Goal: Register for event/course

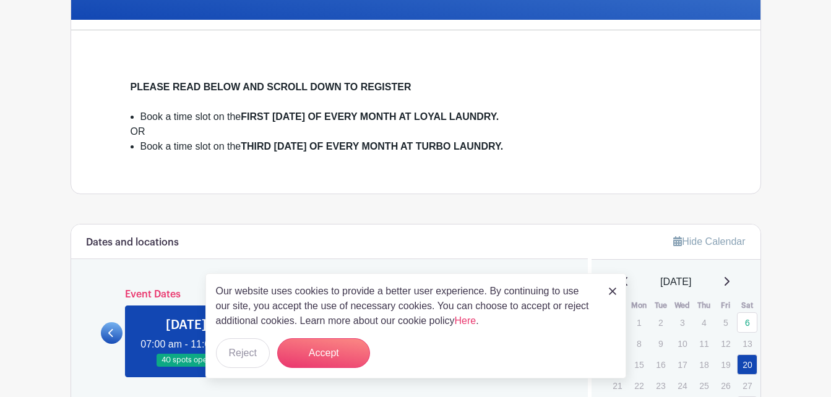
scroll to position [371, 0]
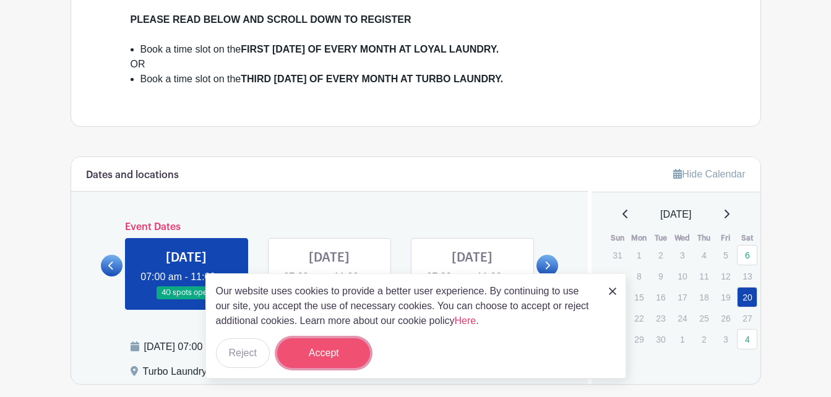
click at [330, 350] on button "Accept" at bounding box center [323, 353] width 93 height 30
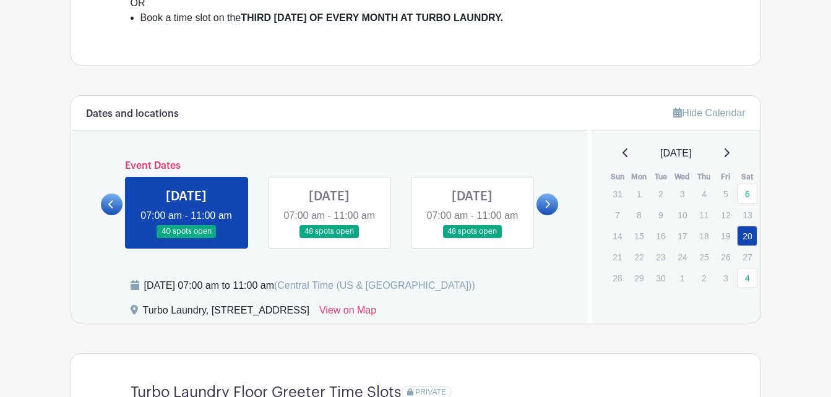
scroll to position [433, 0]
click at [329, 238] on link at bounding box center [329, 238] width 0 height 0
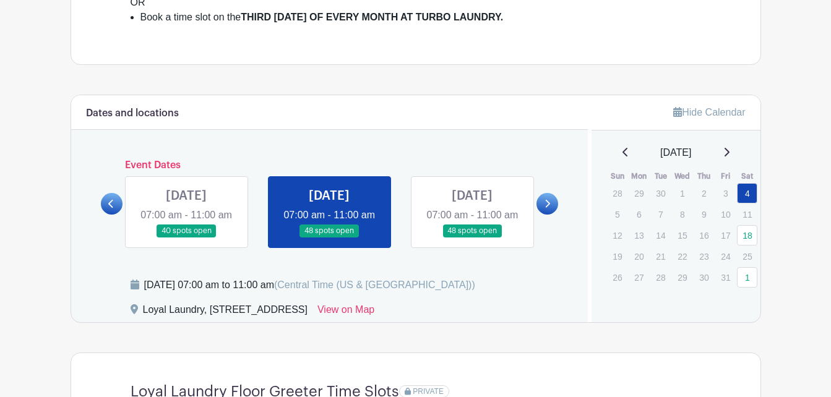
drag, startPoint x: 210, startPoint y: 328, endPoint x: 426, endPoint y: 328, distance: 215.9
click at [307, 322] on div "Loyal Laundry, [STREET_ADDRESS]" at bounding box center [225, 313] width 165 height 20
drag, startPoint x: 426, startPoint y: 328, endPoint x: 418, endPoint y: 327, distance: 8.1
copy div "[STREET_ADDRESS],"
click at [550, 208] on icon at bounding box center [547, 203] width 6 height 9
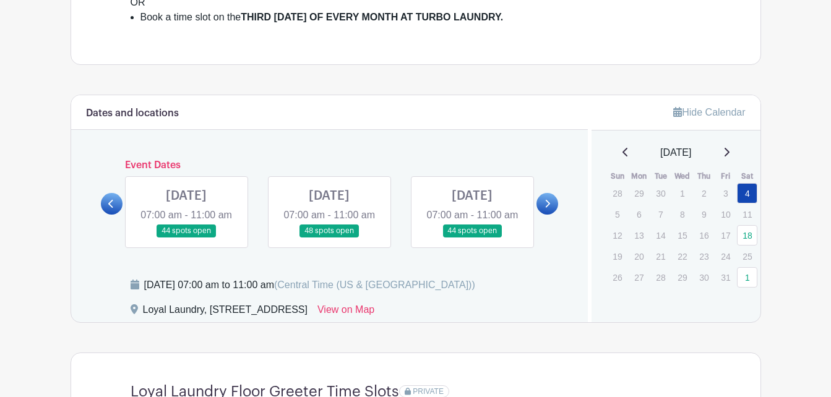
click at [186, 238] on link at bounding box center [186, 238] width 0 height 0
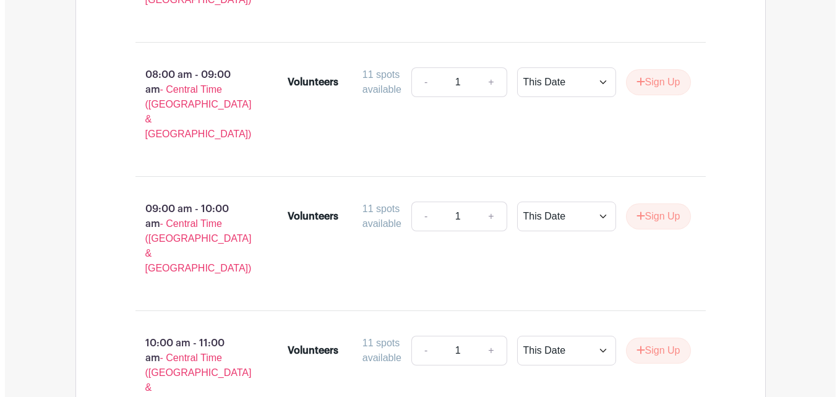
scroll to position [930, 0]
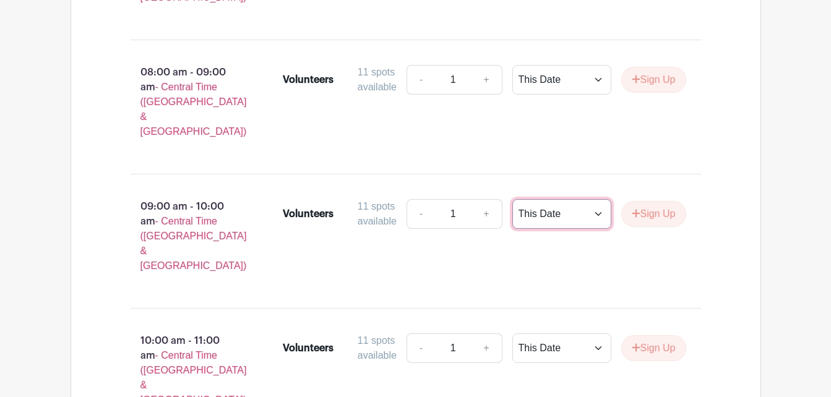
click at [595, 199] on select "This Date Select Dates" at bounding box center [561, 214] width 99 height 30
click at [638, 201] on button "Sign Up" at bounding box center [653, 214] width 65 height 26
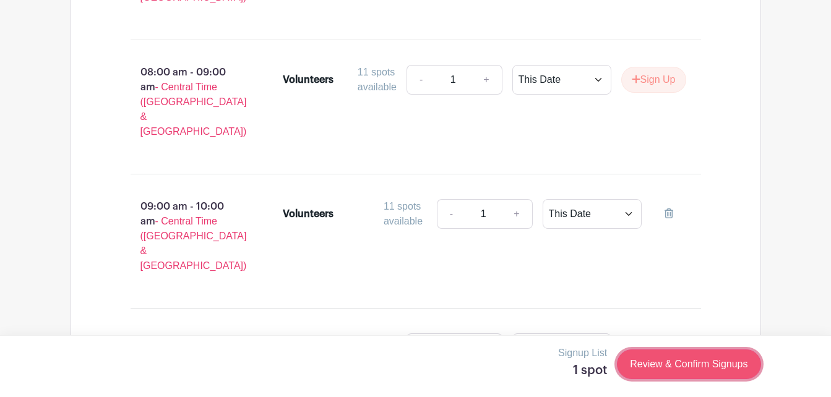
click at [653, 363] on link "Review & Confirm Signups" at bounding box center [689, 365] width 144 height 30
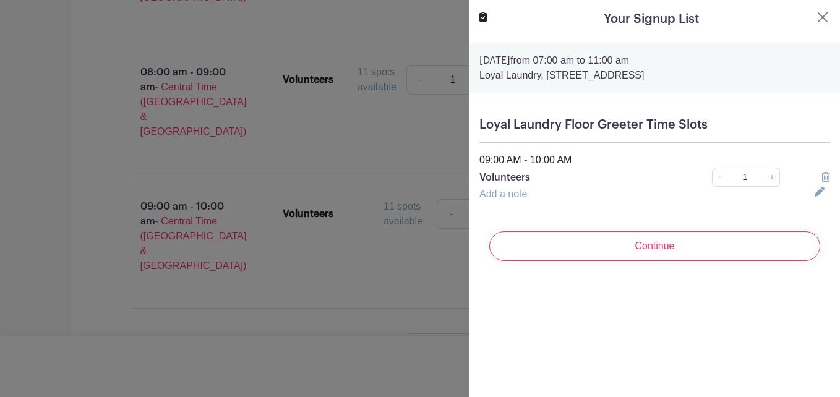
click at [637, 263] on div "Continue" at bounding box center [654, 245] width 351 height 49
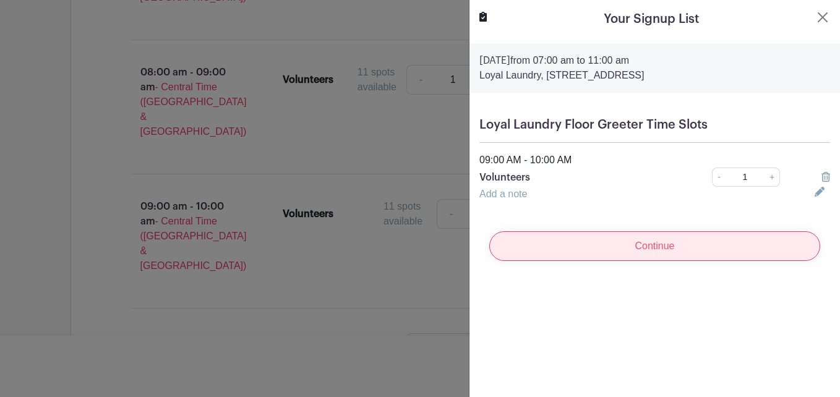
click at [645, 249] on input "Continue" at bounding box center [654, 246] width 331 height 30
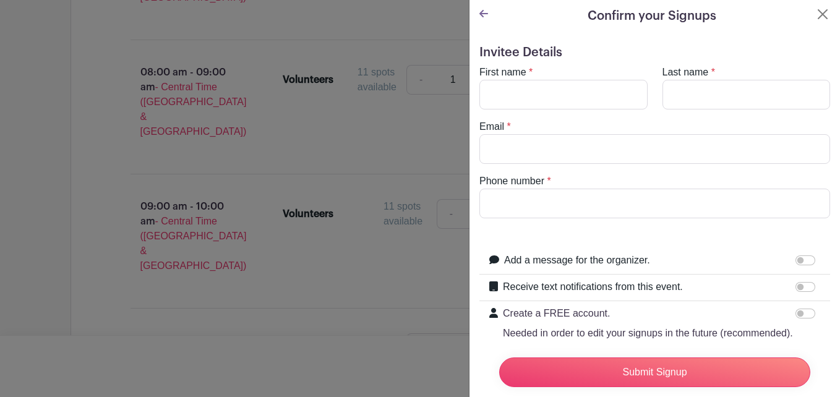
scroll to position [0, 0]
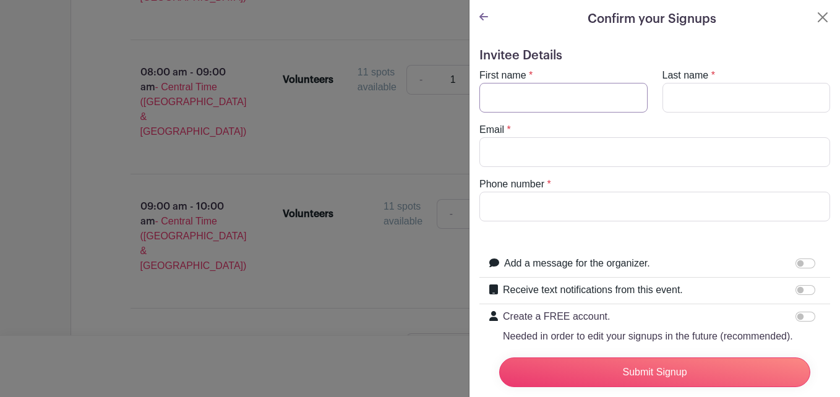
click at [566, 98] on input "First name" at bounding box center [563, 98] width 168 height 30
type input "[PERSON_NAME]"
click at [531, 153] on input "Email" at bounding box center [654, 152] width 351 height 30
type input "[PERSON_NAME][EMAIL_ADDRESS][DOMAIN_NAME]"
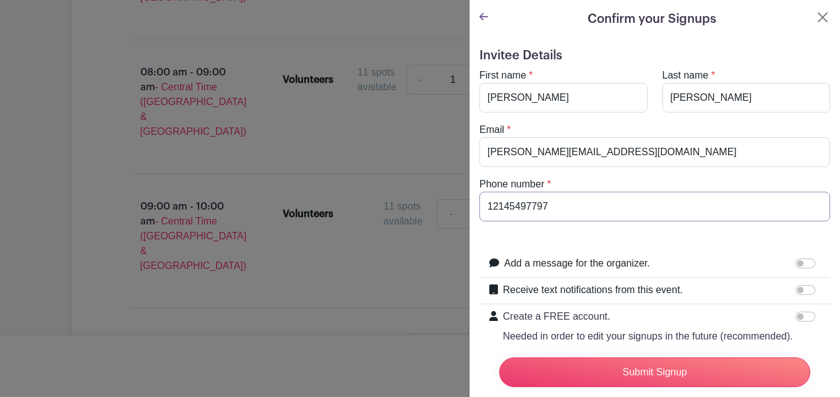
click at [492, 205] on input "12145497797" at bounding box center [654, 207] width 351 height 30
type input "2145497797"
click at [599, 242] on form "Invitee Details First name * [PERSON_NAME] Last name * [PERSON_NAME] Email * [P…" at bounding box center [654, 238] width 351 height 380
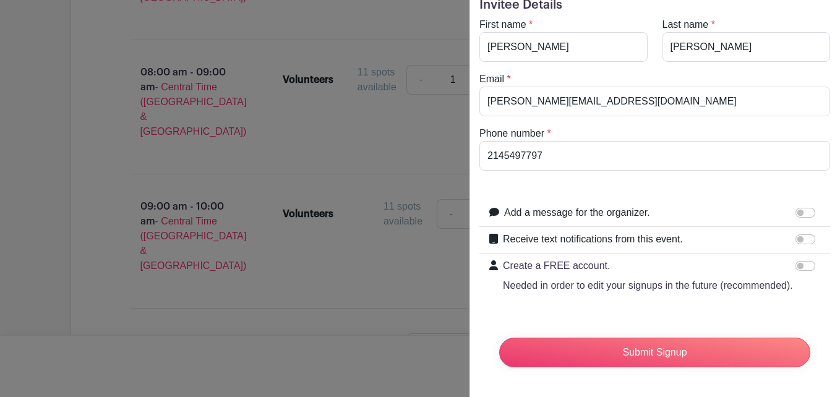
scroll to position [75, 0]
click at [800, 234] on input "Receive text notifications from this event." at bounding box center [806, 239] width 20 height 10
checkbox input "true"
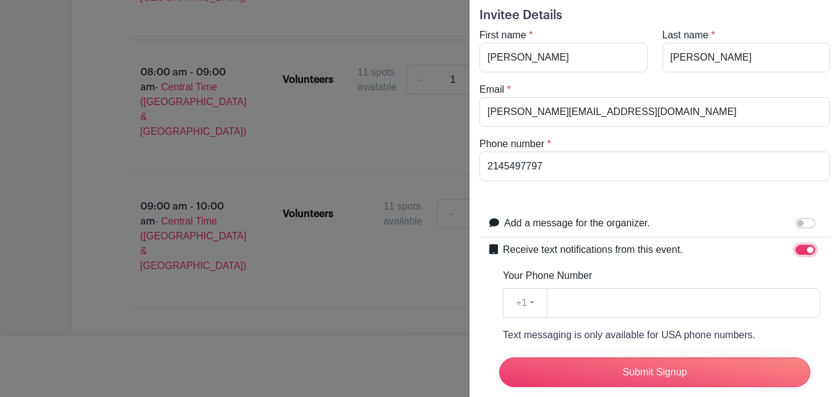
scroll to position [186, 0]
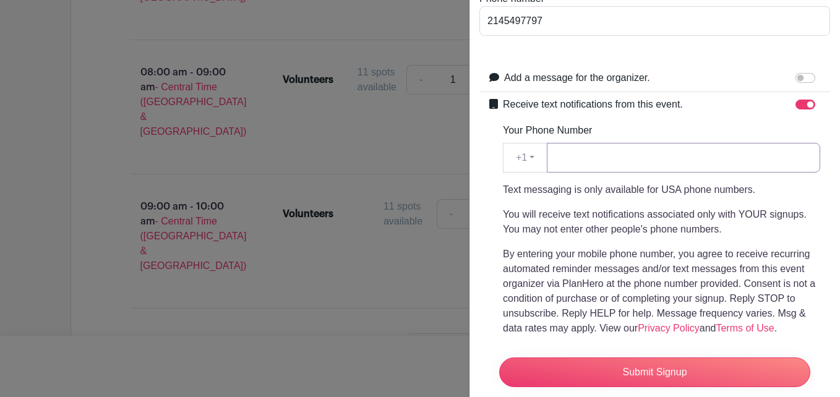
click at [601, 167] on input "Your Phone Number" at bounding box center [683, 158] width 273 height 30
type input "2145497797"
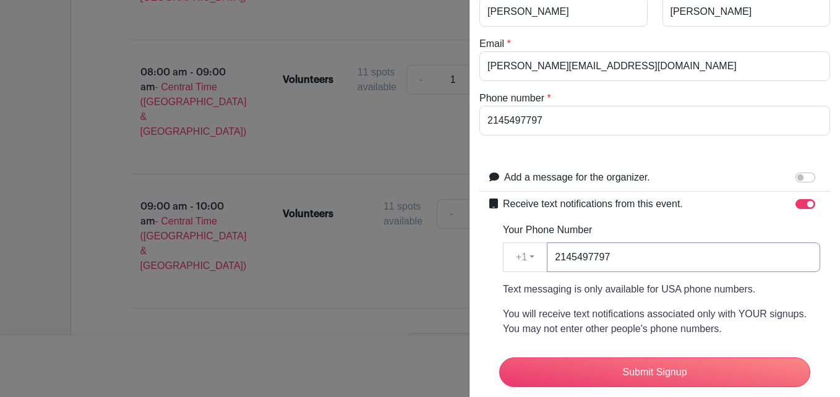
scroll to position [60, 0]
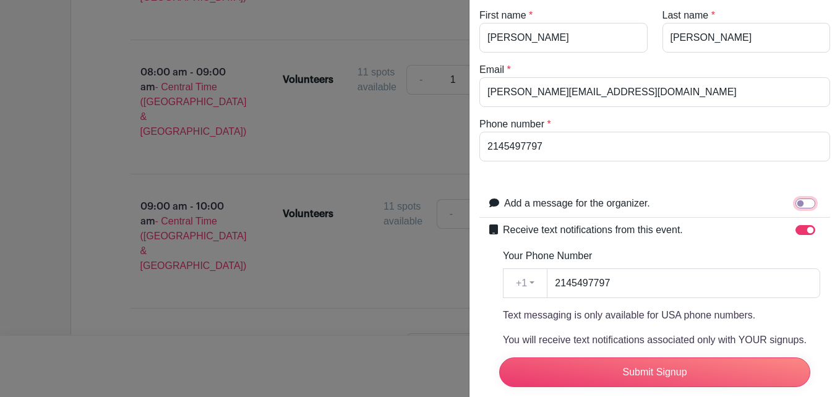
click at [796, 200] on input "Add a message for the organizer." at bounding box center [806, 204] width 20 height 10
checkbox input "true"
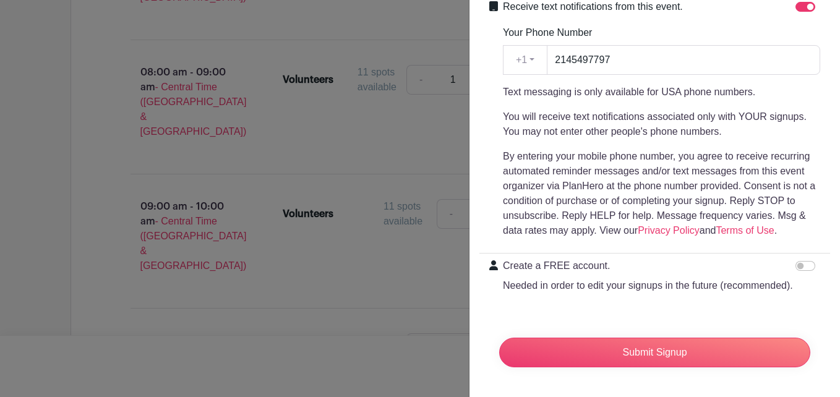
scroll to position [377, 0]
click at [796, 261] on input "Create a FREE account. Needed in order to edit your signups in the future (reco…" at bounding box center [806, 266] width 20 height 10
checkbox input "true"
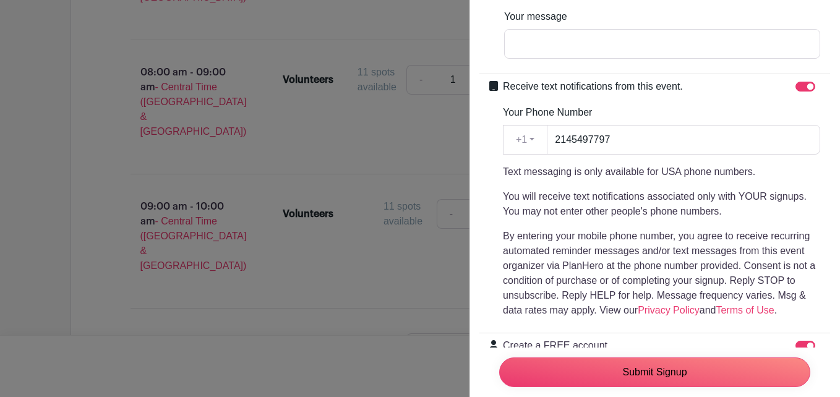
scroll to position [213, 0]
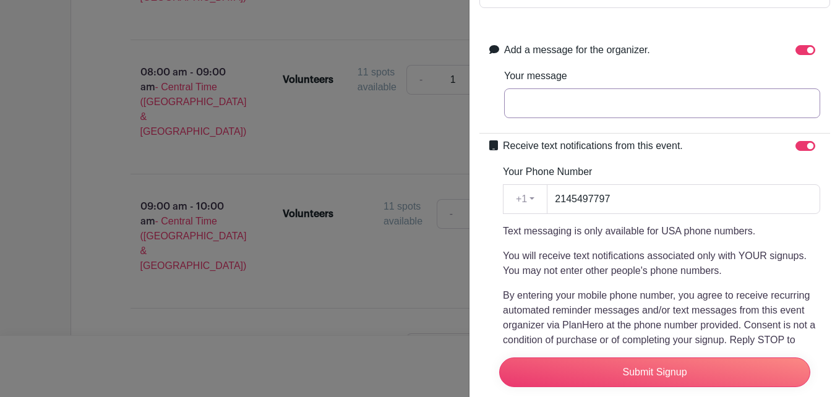
click at [559, 103] on input "Your message" at bounding box center [662, 103] width 316 height 30
type input "I"
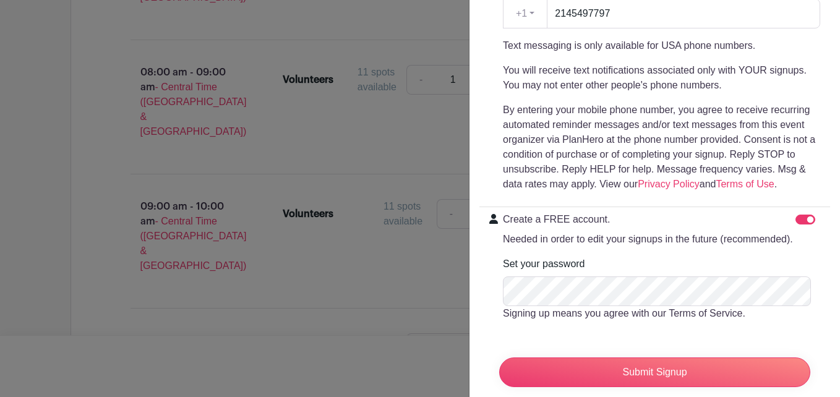
scroll to position [461, 0]
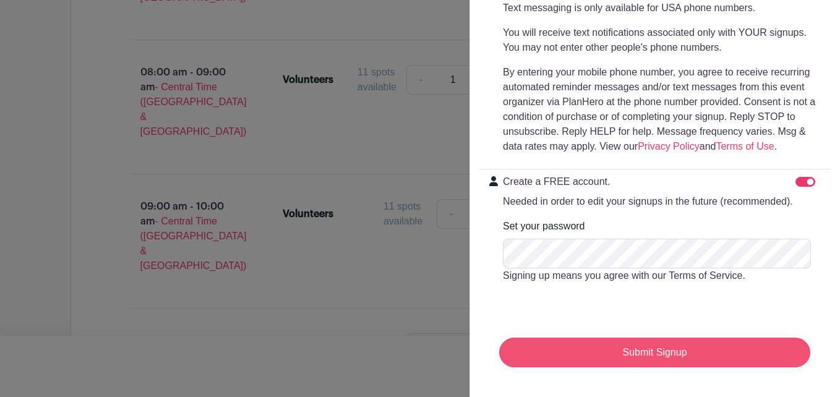
type input "I do not see how to register as a volunteer online. Please let me know what I n…"
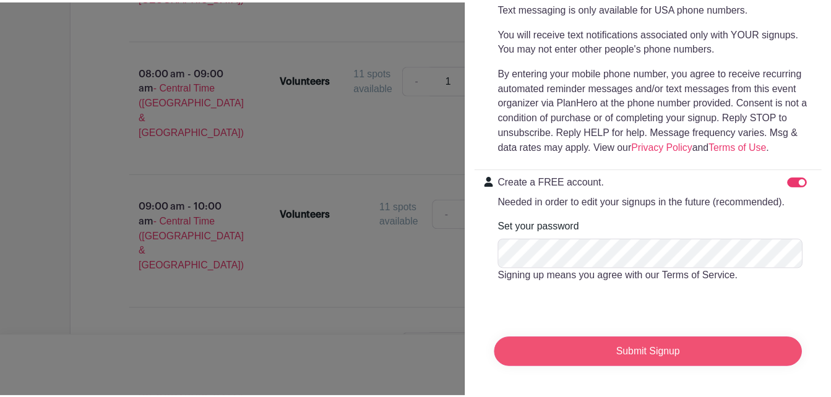
scroll to position [0, 0]
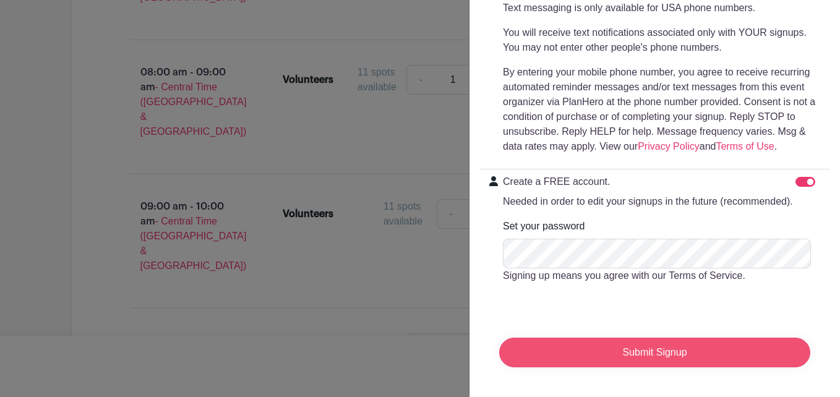
click at [651, 341] on input "Submit Signup" at bounding box center [654, 353] width 311 height 30
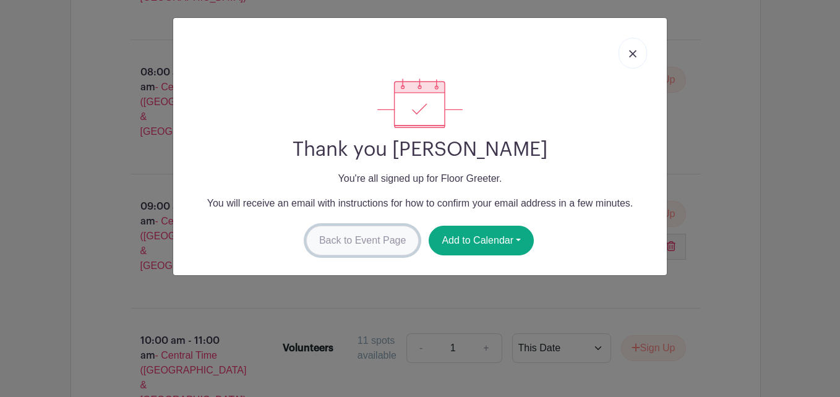
click at [389, 234] on link "Back to Event Page" at bounding box center [362, 241] width 113 height 30
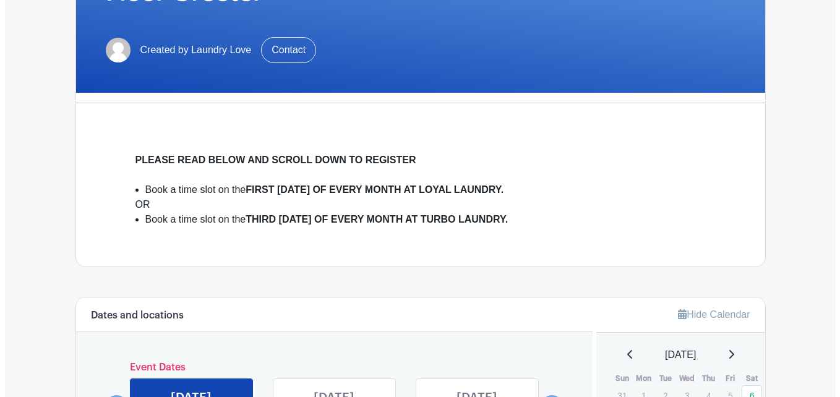
scroll to position [247, 0]
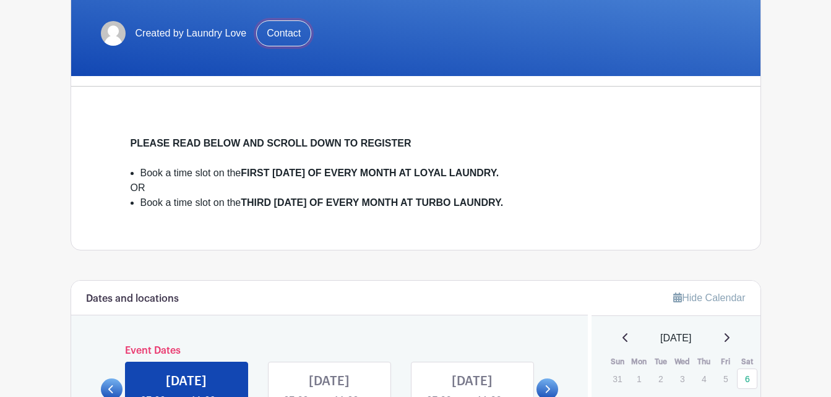
click at [276, 32] on link "Contact" at bounding box center [283, 33] width 55 height 26
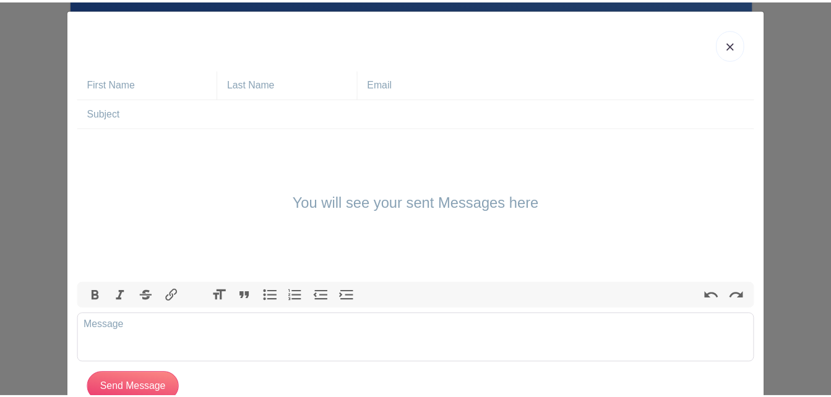
scroll to position [0, 0]
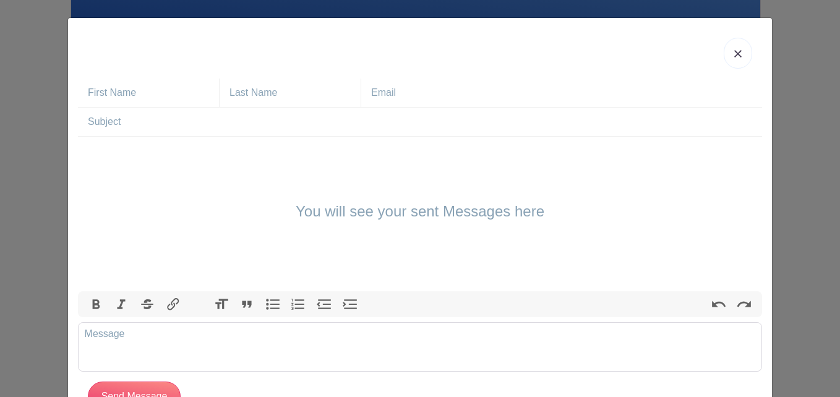
click at [734, 53] on img at bounding box center [737, 53] width 7 height 7
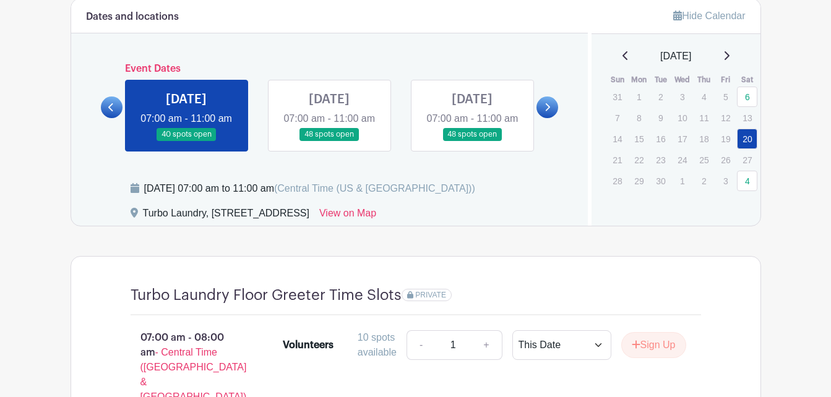
scroll to position [557, 0]
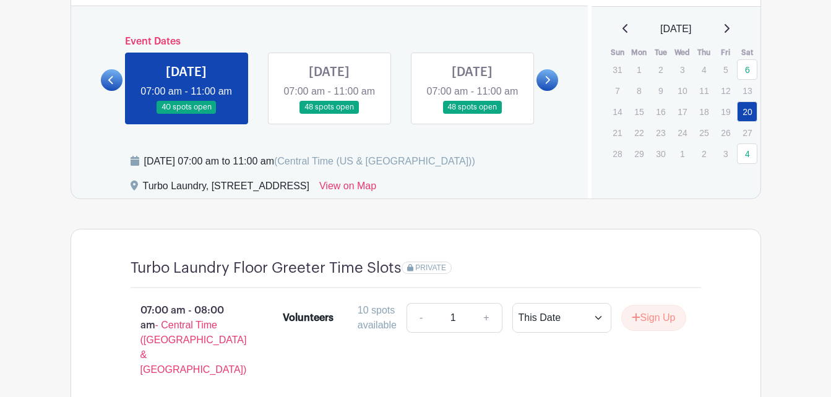
click at [329, 114] on link at bounding box center [329, 114] width 0 height 0
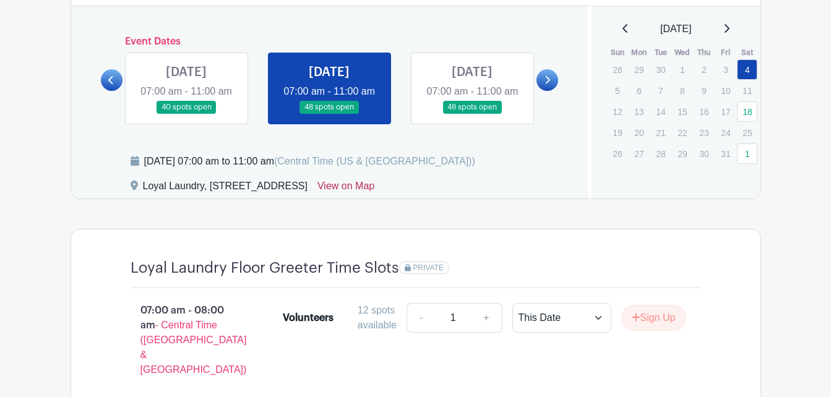
click at [374, 199] on link "View on Map" at bounding box center [345, 189] width 57 height 20
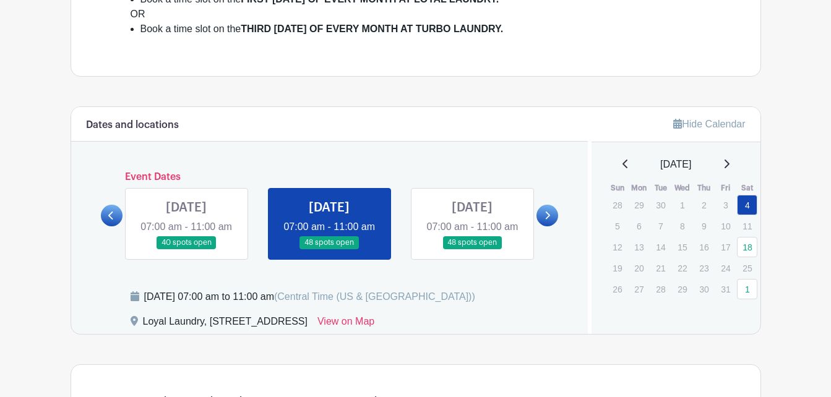
scroll to position [424, 0]
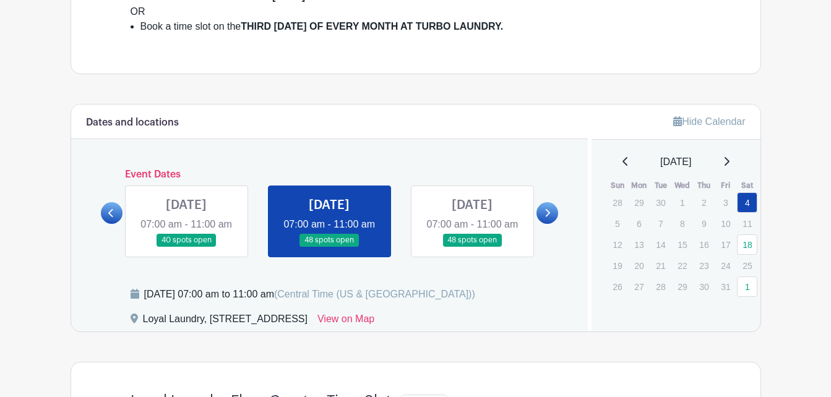
click at [472, 247] on link at bounding box center [472, 247] width 0 height 0
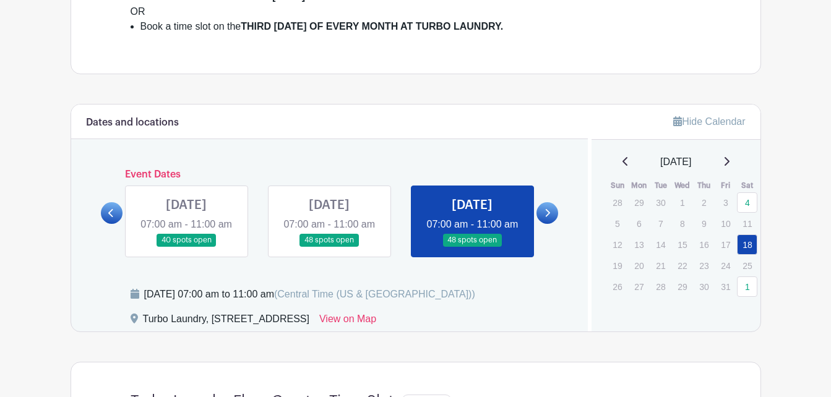
drag, startPoint x: 209, startPoint y: 336, endPoint x: 393, endPoint y: 338, distance: 183.7
click at [309, 332] on div "Turbo Laundry, [STREET_ADDRESS]" at bounding box center [226, 322] width 166 height 20
drag, startPoint x: 393, startPoint y: 338, endPoint x: 375, endPoint y: 338, distance: 17.9
copy div "6209 Granbury Rd, Fort Worth, TX 76133"
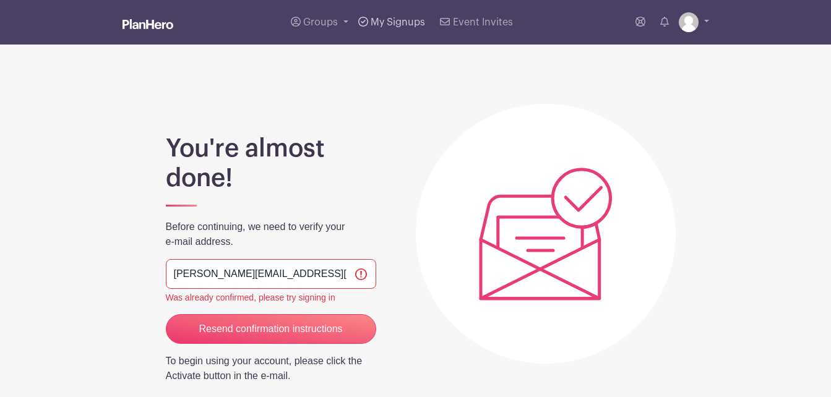
click at [385, 17] on link "My Signups" at bounding box center [391, 22] width 77 height 45
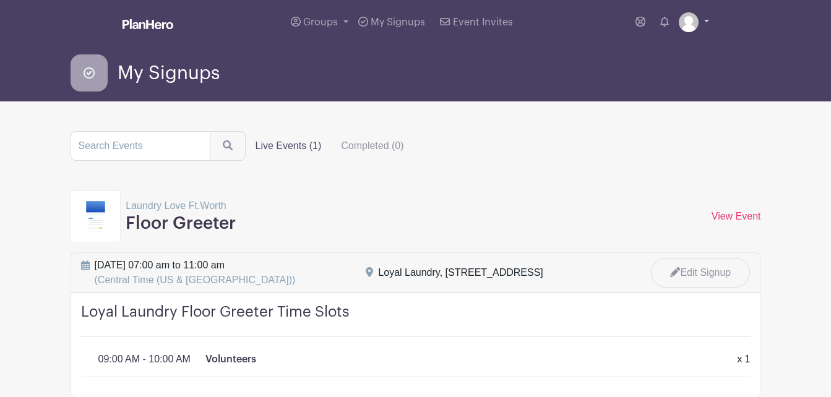
click at [706, 22] on link at bounding box center [694, 22] width 30 height 20
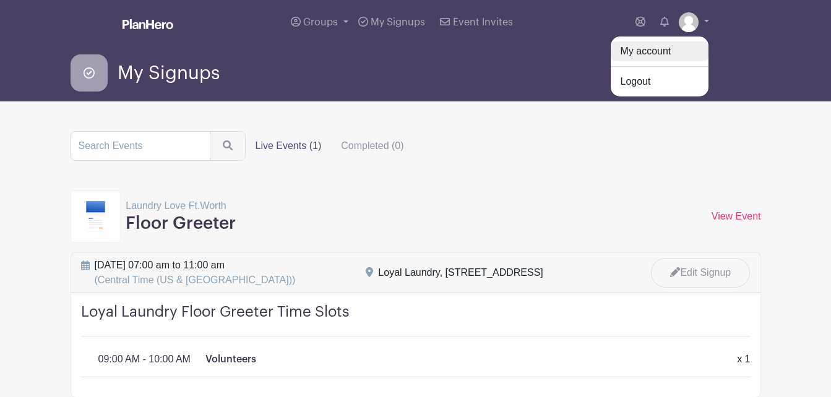
click at [638, 53] on link "My account" at bounding box center [660, 51] width 98 height 20
